Goal: Task Accomplishment & Management: Complete application form

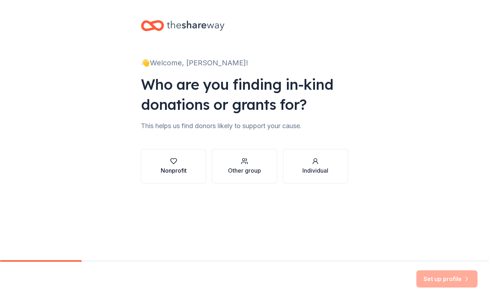
click at [169, 174] on div "Nonprofit" at bounding box center [174, 170] width 26 height 9
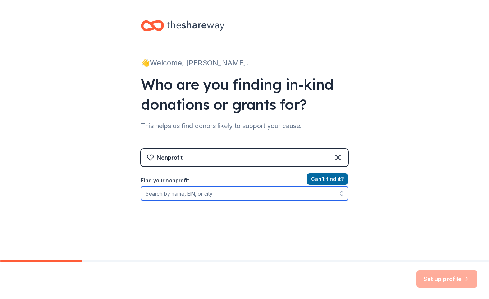
click at [211, 192] on input "Find your nonprofit" at bounding box center [244, 193] width 207 height 14
type input "St. Louis SLAM"
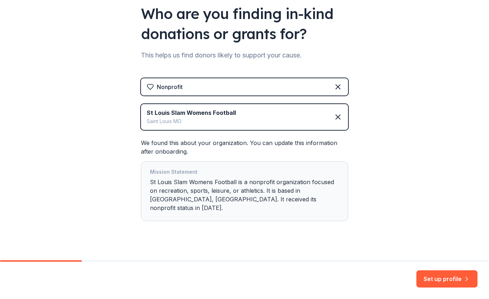
scroll to position [72, 0]
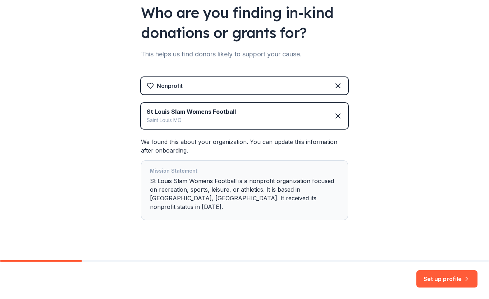
click at [260, 194] on div "Mission Statement St Louis Slam Womens Football is a nonprofit organization foc…" at bounding box center [244, 190] width 189 height 47
drag, startPoint x: 260, startPoint y: 194, endPoint x: 249, endPoint y: 197, distance: 11.8
click at [249, 197] on div "Mission Statement St Louis Slam Womens Football is a nonprofit organization foc…" at bounding box center [244, 190] width 189 height 47
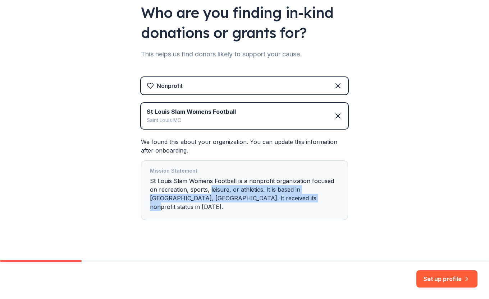
drag, startPoint x: 249, startPoint y: 197, endPoint x: 215, endPoint y: 187, distance: 35.2
click at [215, 187] on div "Mission Statement St Louis Slam Womens Football is a nonprofit organization foc…" at bounding box center [244, 190] width 189 height 47
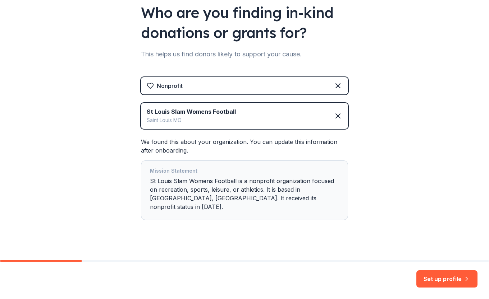
drag, startPoint x: 215, startPoint y: 187, endPoint x: 202, endPoint y: 182, distance: 14.2
click at [202, 182] on div "Mission Statement St Louis Slam Womens Football is a nonprofit organization foc…" at bounding box center [244, 190] width 189 height 47
click at [195, 176] on div "Mission Statement" at bounding box center [244, 172] width 189 height 10
click at [448, 277] on button "Set up profile" at bounding box center [446, 279] width 61 height 17
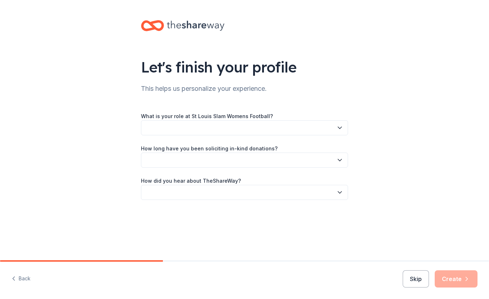
click at [303, 133] on button "button" at bounding box center [244, 127] width 207 height 15
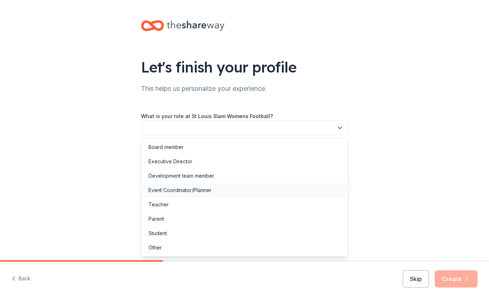
click at [262, 191] on div "Event Coordinator/Planner" at bounding box center [244, 190] width 203 height 14
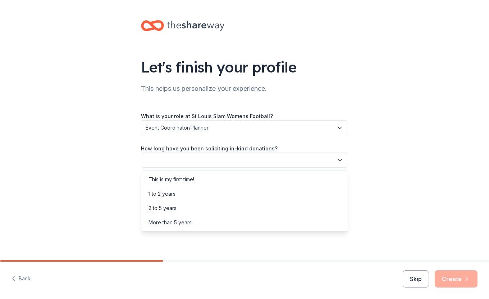
click at [301, 161] on button "button" at bounding box center [244, 160] width 207 height 15
click at [286, 218] on div "More than 5 years" at bounding box center [244, 223] width 203 height 14
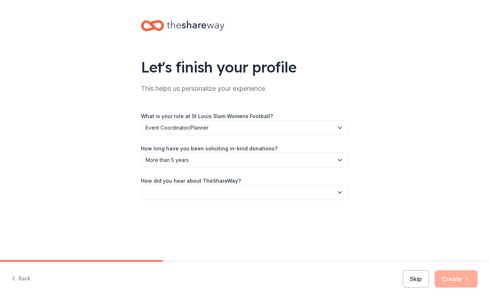
click at [300, 192] on button "button" at bounding box center [244, 192] width 207 height 15
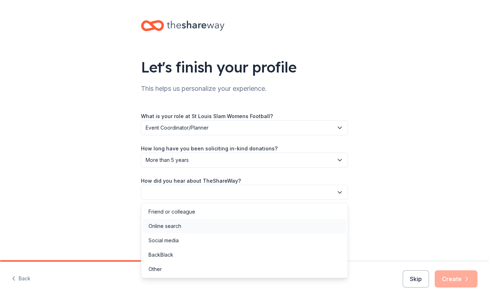
click at [279, 223] on div "Online search" at bounding box center [244, 226] width 203 height 14
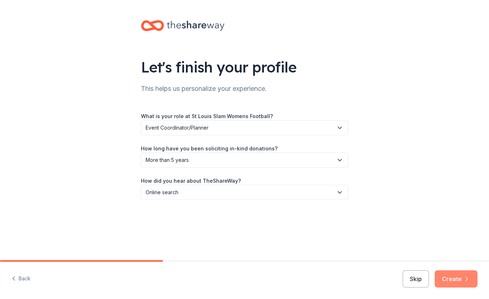
click at [442, 275] on button "Create" at bounding box center [455, 279] width 43 height 17
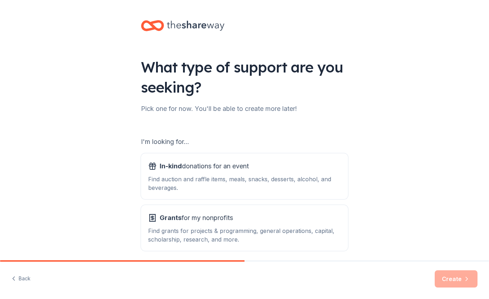
scroll to position [29, 0]
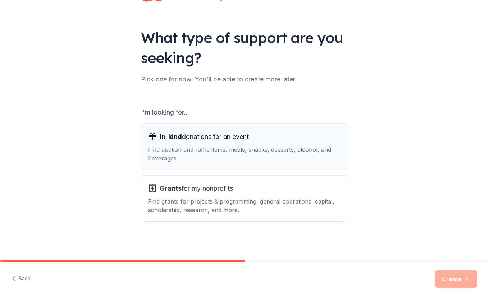
click at [306, 153] on div "Find auction and raffle items, meals, snacks, desserts, alcohol, and beverages." at bounding box center [244, 153] width 193 height 17
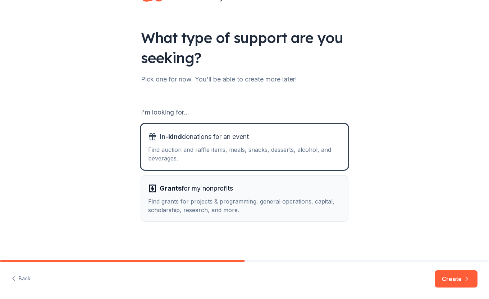
click at [299, 202] on div "Find grants for projects & programming, general operations, capital, scholarshi…" at bounding box center [244, 205] width 193 height 17
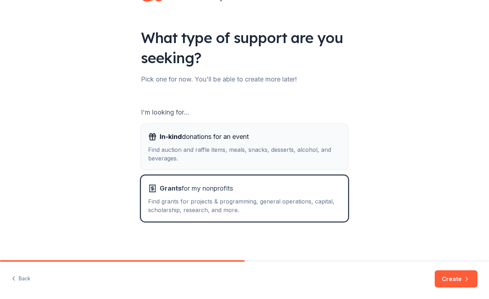
click at [311, 152] on div "Find auction and raffle items, meals, snacks, desserts, alcohol, and beverages." at bounding box center [244, 153] width 193 height 17
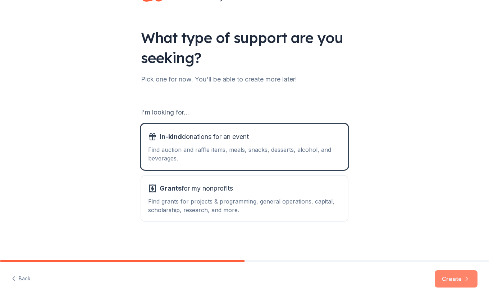
click at [451, 280] on button "Create" at bounding box center [455, 279] width 43 height 17
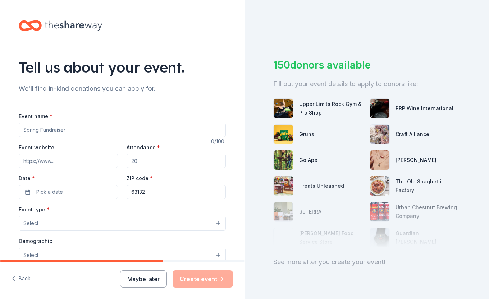
click at [155, 133] on input "Event name *" at bounding box center [122, 130] width 207 height 14
type input "S"
type input "SLAM Trivia Night"
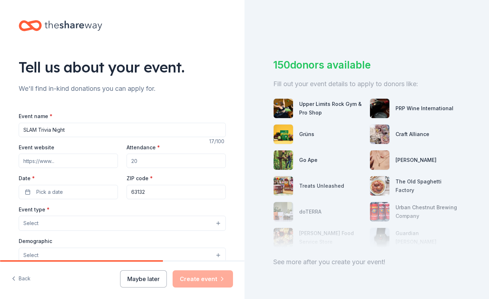
click at [84, 160] on input "Event website" at bounding box center [68, 161] width 99 height 14
paste input "https://givebutter.com/slamtrivia2025"
type input "https://givebutter.com/slamtrivia2025"
click at [158, 161] on input "Attendance *" at bounding box center [175, 161] width 99 height 14
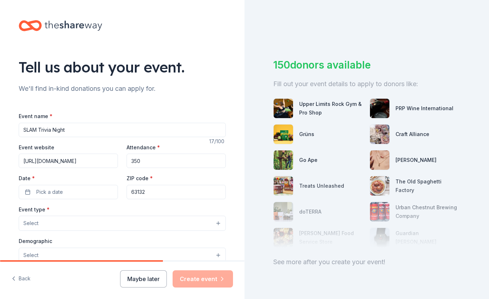
scroll to position [25, 0]
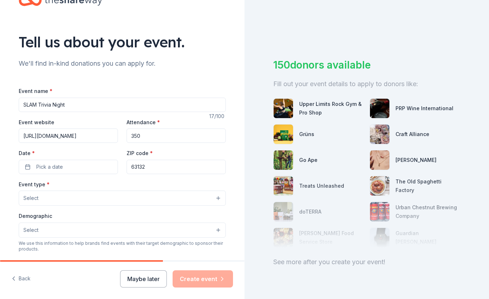
click at [153, 136] on input "350" at bounding box center [175, 136] width 99 height 14
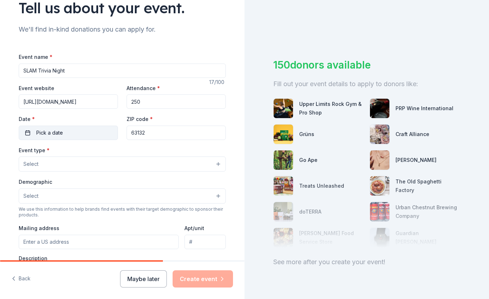
scroll to position [60, 0]
type input "250"
click at [86, 128] on button "Pick a date" at bounding box center [68, 132] width 99 height 14
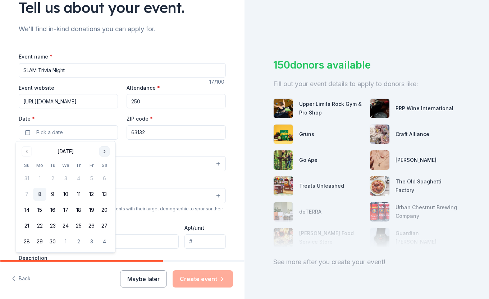
click at [106, 151] on button "Go to next month" at bounding box center [105, 152] width 10 height 10
click at [104, 178] on button "4" at bounding box center [104, 178] width 13 height 13
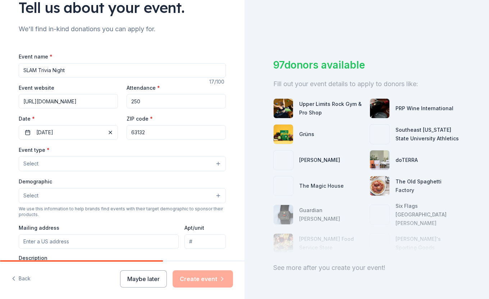
click at [161, 143] on div "Event name * SLAM Trivia Night 17 /100 Event website https://givebutter.com/sla…" at bounding box center [122, 218] width 207 height 332
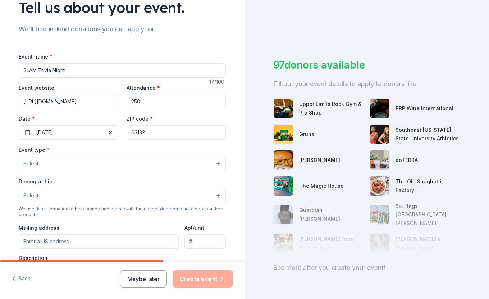
click at [154, 135] on input "63132" at bounding box center [175, 132] width 99 height 14
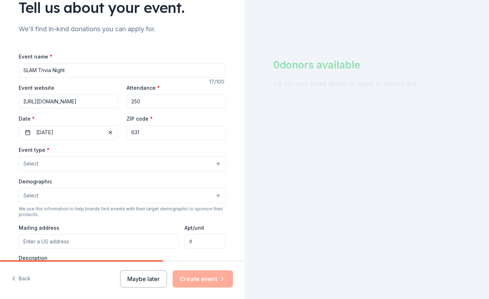
click at [106, 152] on div "Event type * Select" at bounding box center [122, 158] width 207 height 26
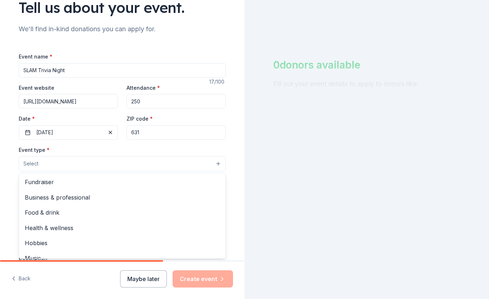
click at [104, 160] on button "Select" at bounding box center [122, 163] width 207 height 15
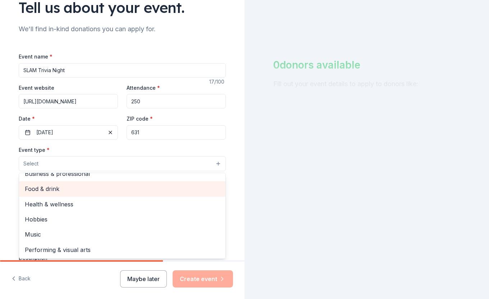
scroll to position [0, 0]
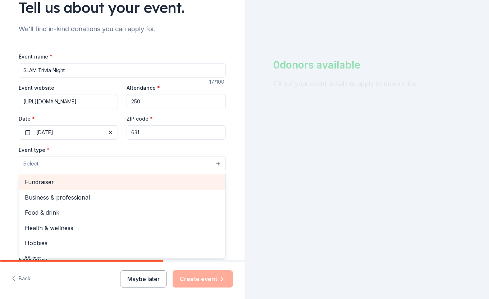
click at [91, 181] on span "Fundraiser" at bounding box center [122, 181] width 195 height 9
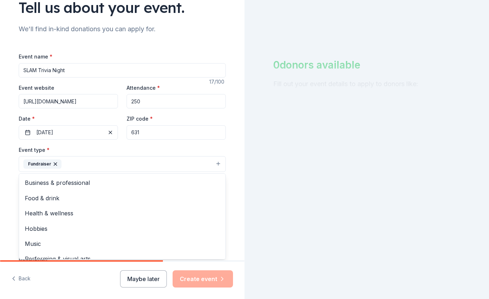
click at [151, 127] on div "Event name * SLAM Trivia Night 17 /100 Event website https://givebutter.com/sla…" at bounding box center [122, 218] width 207 height 333
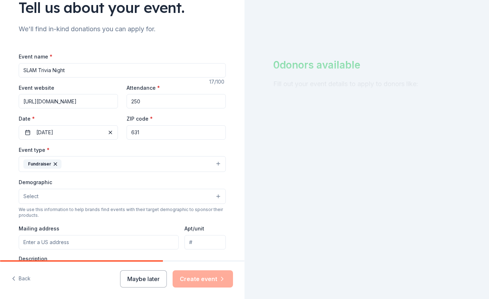
click at [150, 131] on input "631" at bounding box center [175, 132] width 99 height 14
type input "63044"
click at [125, 154] on div "Event type * Fundraiser" at bounding box center [122, 158] width 207 height 27
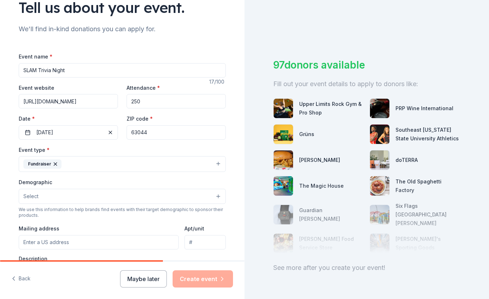
click at [123, 167] on button "Fundraiser" at bounding box center [122, 164] width 207 height 16
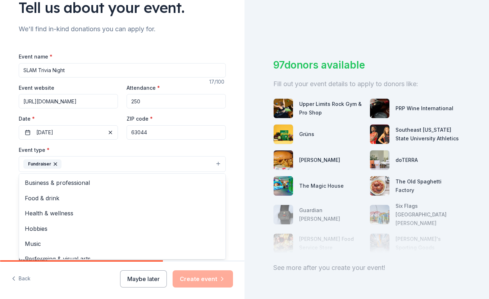
click at [231, 125] on div "Tell us about your event. We'll find in-kind donations you can apply for. Event…" at bounding box center [122, 179] width 230 height 479
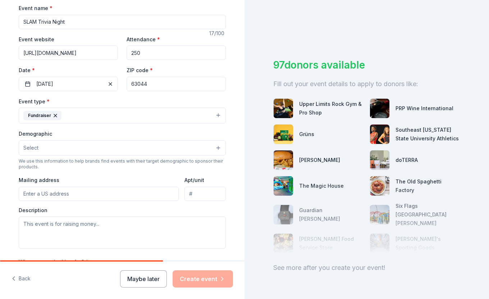
scroll to position [120, 0]
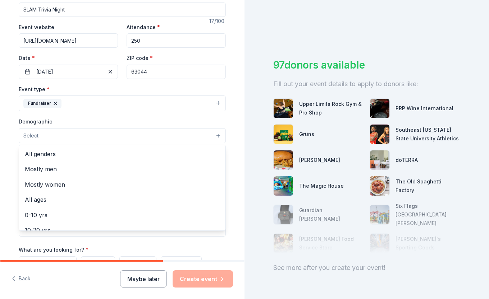
click at [182, 136] on button "Select" at bounding box center [122, 135] width 207 height 15
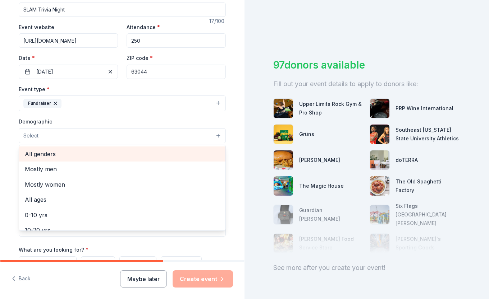
click at [141, 154] on span "All genders" at bounding box center [122, 153] width 195 height 9
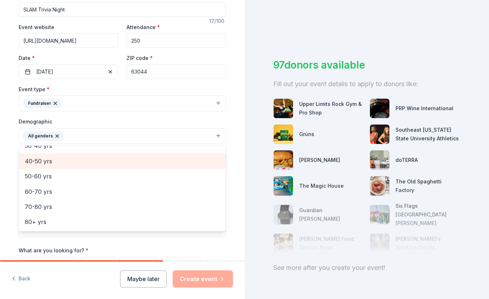
scroll to position [73, 0]
click at [130, 161] on span "20-30 yrs" at bounding box center [122, 157] width 195 height 9
click at [129, 161] on span "30-40 yrs" at bounding box center [122, 157] width 195 height 9
click at [129, 162] on span "40-50 yrs" at bounding box center [122, 161] width 195 height 9
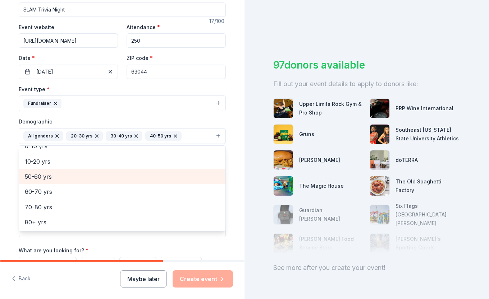
click at [129, 172] on span "50-60 yrs" at bounding box center [122, 176] width 195 height 9
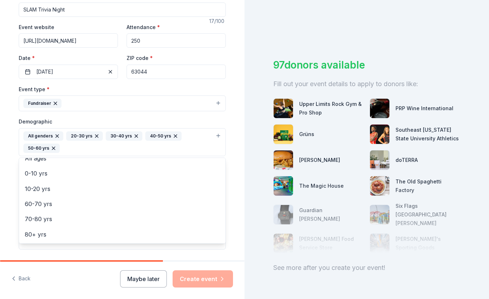
click at [227, 125] on div "Tell us about your event. We'll find in-kind donations you can apply for. Event…" at bounding box center [122, 126] width 230 height 492
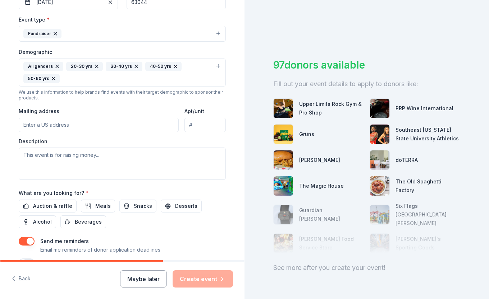
scroll to position [191, 0]
click at [138, 122] on input "Mailing address" at bounding box center [99, 124] width 160 height 14
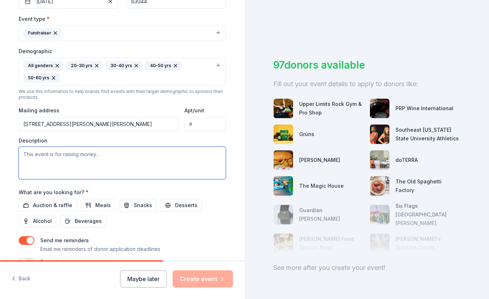
click at [129, 166] on textarea at bounding box center [122, 163] width 207 height 32
click at [129, 128] on input "1821 Misty Moss Drive, St. Louis, MO, 63146" at bounding box center [99, 124] width 160 height 14
click at [170, 154] on textarea at bounding box center [122, 163] width 207 height 32
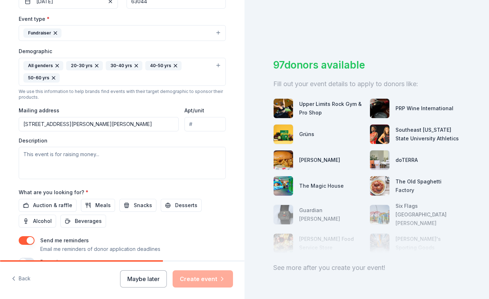
click at [151, 126] on input "1821 Misty Moss Drive, St. Louis, MO, 63146" at bounding box center [99, 124] width 160 height 14
type input "1821 Misty Moss Drive, St. Louis, MO, 63146"
click at [139, 155] on textarea at bounding box center [122, 163] width 207 height 32
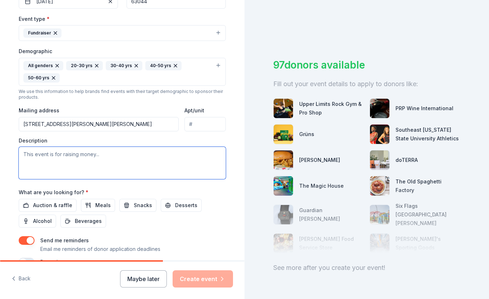
click at [113, 161] on textarea at bounding box center [122, 163] width 207 height 32
paste textarea "We are hosting our second annual Trivia Night on Saturday, October 4, 2025, at …"
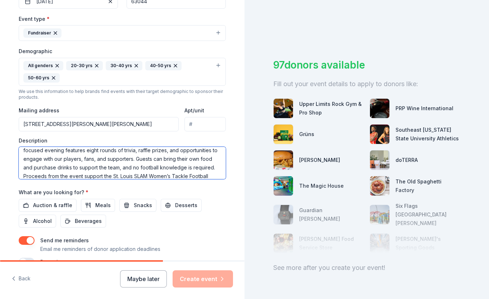
scroll to position [22, 0]
drag, startPoint x: 178, startPoint y: 166, endPoint x: 94, endPoint y: 160, distance: 84.0
click at [94, 160] on textarea "We are hosting our second annual Trivia Night on Saturday, October 4, 2025, at …" at bounding box center [122, 163] width 207 height 32
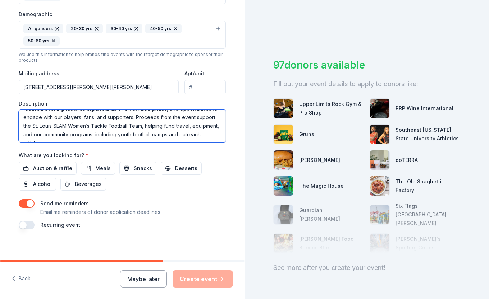
scroll to position [231, 0]
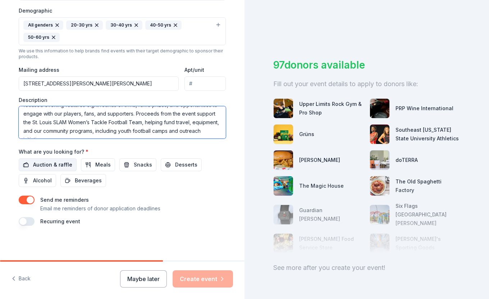
type textarea "We are hosting our second annual Trivia Night on Saturday, October 4, 2025, at …"
click at [51, 163] on span "Auction & raffle" at bounding box center [52, 165] width 39 height 9
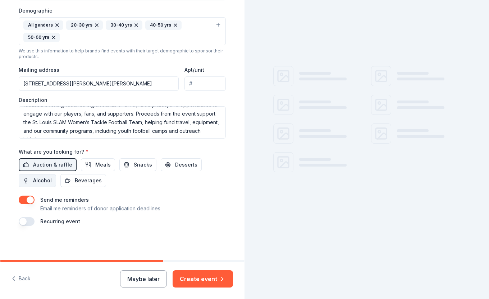
click at [41, 179] on span "Alcohol" at bounding box center [42, 180] width 19 height 9
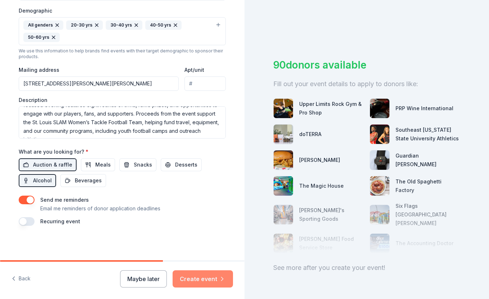
click at [218, 278] on icon "button" at bounding box center [221, 279] width 7 height 7
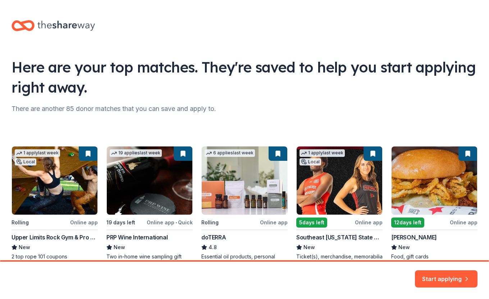
click at [58, 25] on icon at bounding box center [65, 26] width 57 height 10
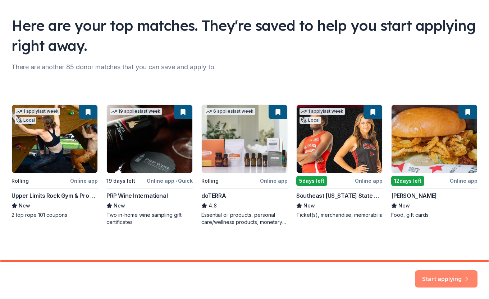
click at [453, 279] on button "Start applying" at bounding box center [446, 274] width 63 height 17
click at [456, 273] on div "Start applying" at bounding box center [446, 279] width 63 height 17
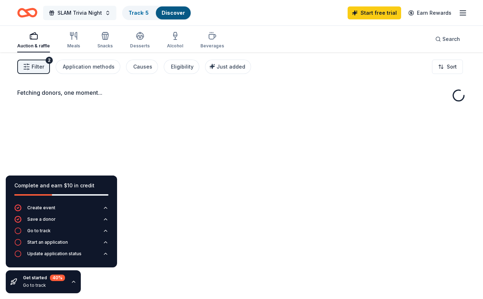
click at [74, 13] on span "SLAM Trivia Night" at bounding box center [79, 13] width 45 height 9
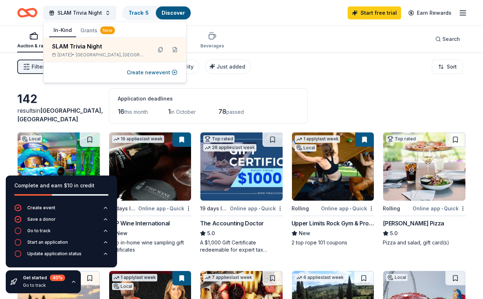
click at [311, 65] on div "Filter 2 Application methods Causes Eligibility Just added Sort" at bounding box center [241, 66] width 483 height 29
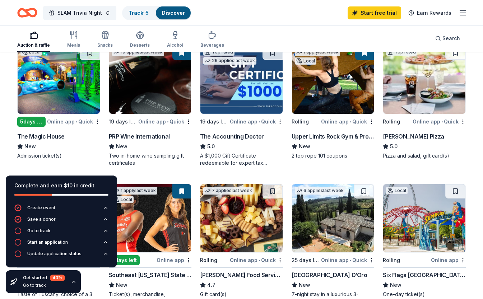
scroll to position [90, 0]
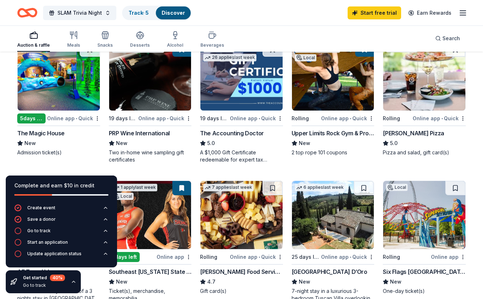
click at [46, 93] on img at bounding box center [59, 76] width 82 height 68
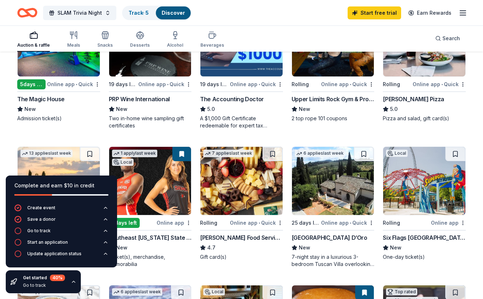
scroll to position [126, 0]
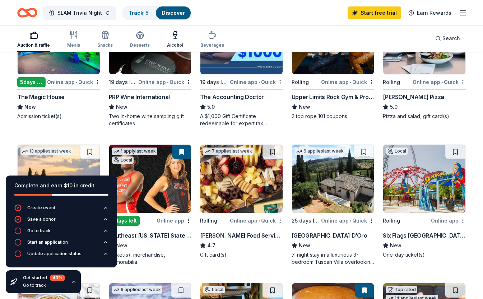
click at [177, 34] on div "button" at bounding box center [175, 35] width 16 height 9
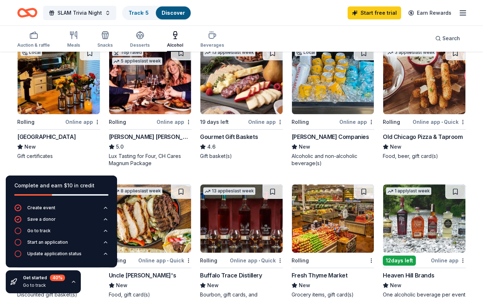
scroll to position [87, 0]
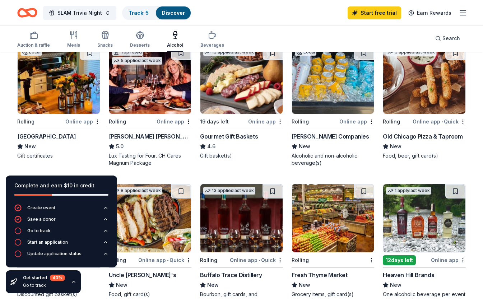
click at [147, 142] on div "Cooper's Hawk Winery and Restaurants 5.0 Lux Tasting for Four, CH Cares Magnum …" at bounding box center [150, 149] width 83 height 34
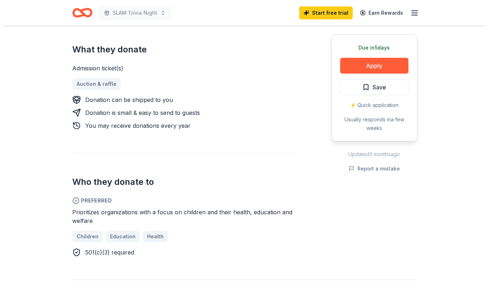
scroll to position [290, 0]
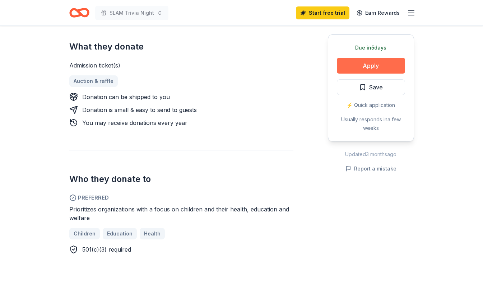
click at [359, 67] on button "Apply" at bounding box center [371, 66] width 68 height 16
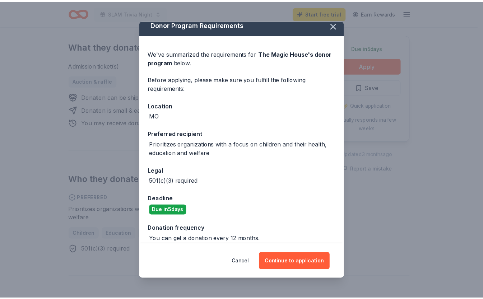
scroll to position [13, 0]
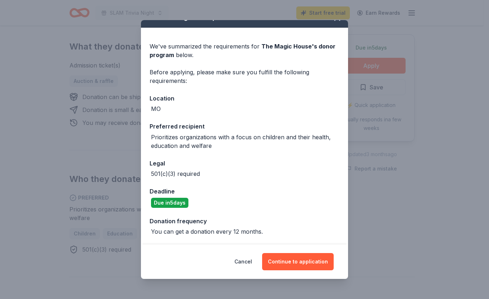
click at [390, 195] on div "Donor Program Requirements We've summarized the requirements for The Magic Hous…" at bounding box center [244, 149] width 489 height 299
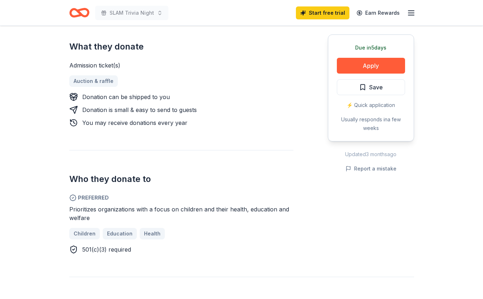
click at [409, 13] on icon "button" at bounding box center [411, 13] width 9 height 9
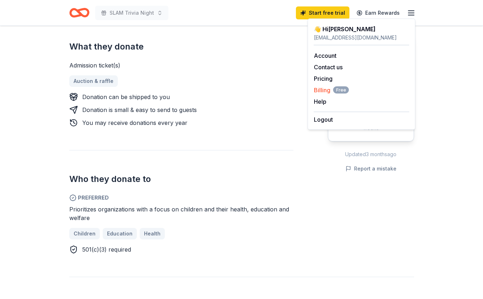
click at [325, 90] on span "Billing Free" at bounding box center [331, 90] width 35 height 9
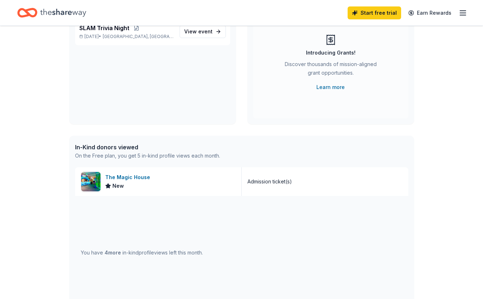
scroll to position [77, 0]
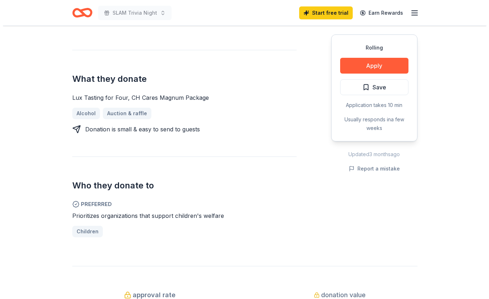
scroll to position [304, 0]
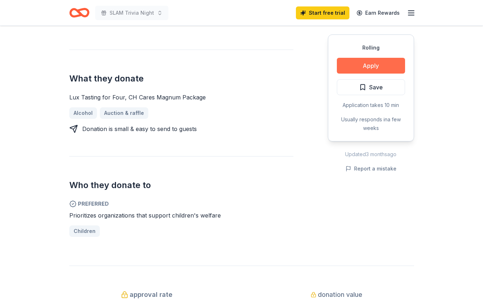
click at [355, 69] on button "Apply" at bounding box center [371, 66] width 68 height 16
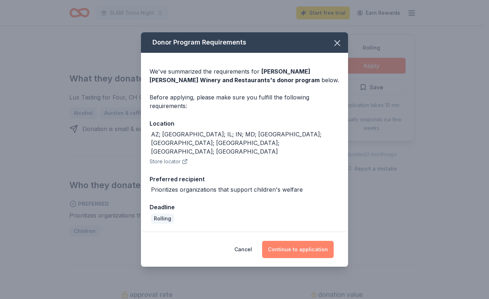
click at [301, 241] on button "Continue to application" at bounding box center [297, 249] width 71 height 17
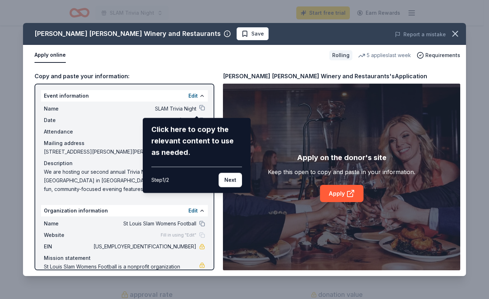
drag, startPoint x: 226, startPoint y: 180, endPoint x: 154, endPoint y: 143, distance: 80.3
click at [154, 143] on div "Click here to copy the relevant content to use as needed. Step 1 / 2 Next" at bounding box center [196, 156] width 91 height 64
click at [196, 106] on div "Cooper's Hawk Winery and Restaurants Save Report a mistake Apply online Rolling…" at bounding box center [244, 149] width 443 height 253
click at [197, 109] on div "Cooper's Hawk Winery and Restaurants Save Report a mistake Apply online Rolling…" at bounding box center [244, 149] width 443 height 253
click at [229, 177] on button "Next" at bounding box center [229, 180] width 23 height 14
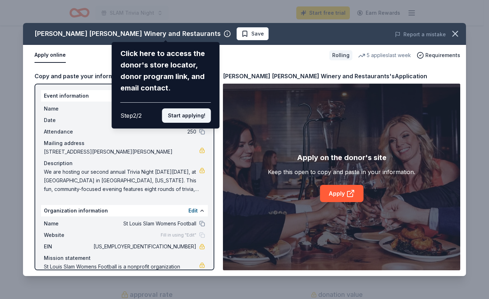
click at [194, 119] on button "Start applying!" at bounding box center [186, 115] width 49 height 14
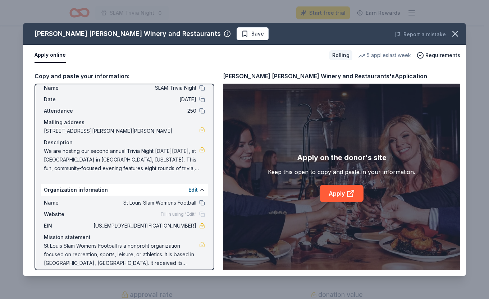
scroll to position [27, 0]
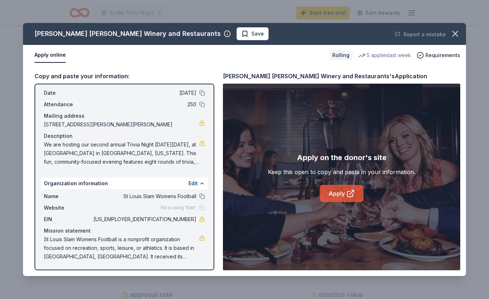
click at [346, 189] on link "Apply" at bounding box center [341, 193] width 43 height 17
